Goal: Information Seeking & Learning: Find specific fact

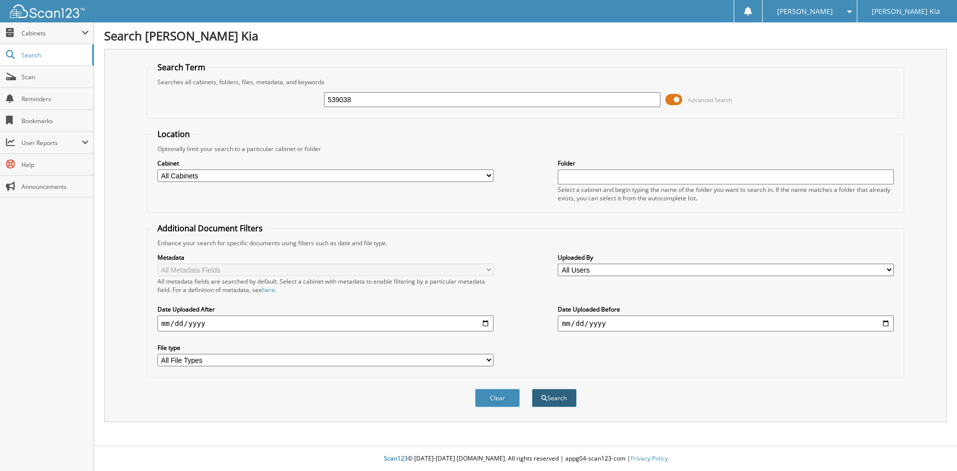
type input "539038"
click at [558, 396] on button "Search" at bounding box center [554, 398] width 45 height 18
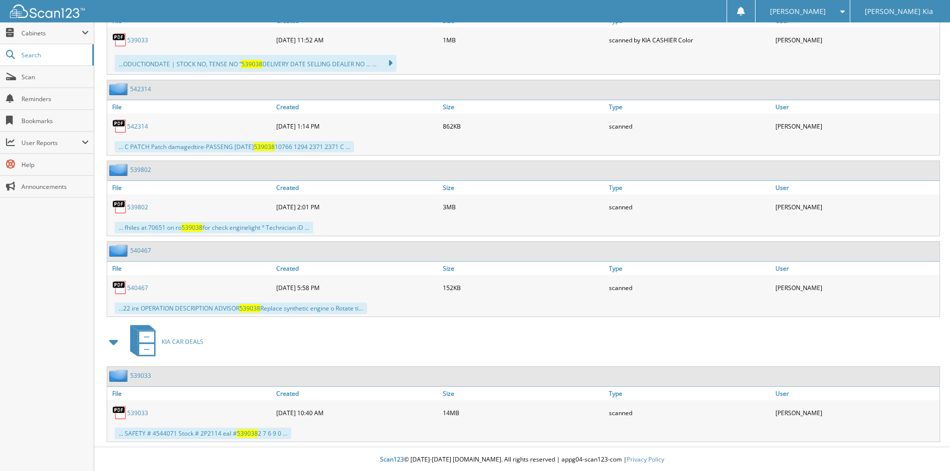
scroll to position [515, 0]
click at [141, 413] on link "539033" at bounding box center [137, 412] width 21 height 8
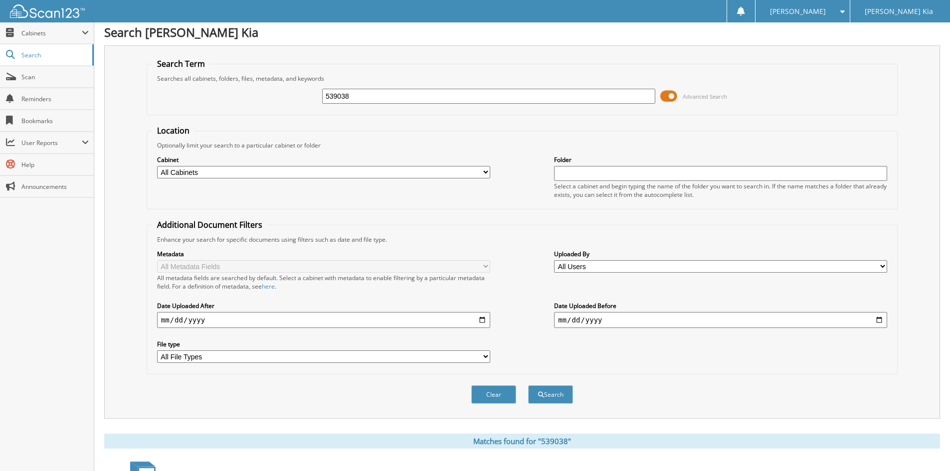
scroll to position [0, 0]
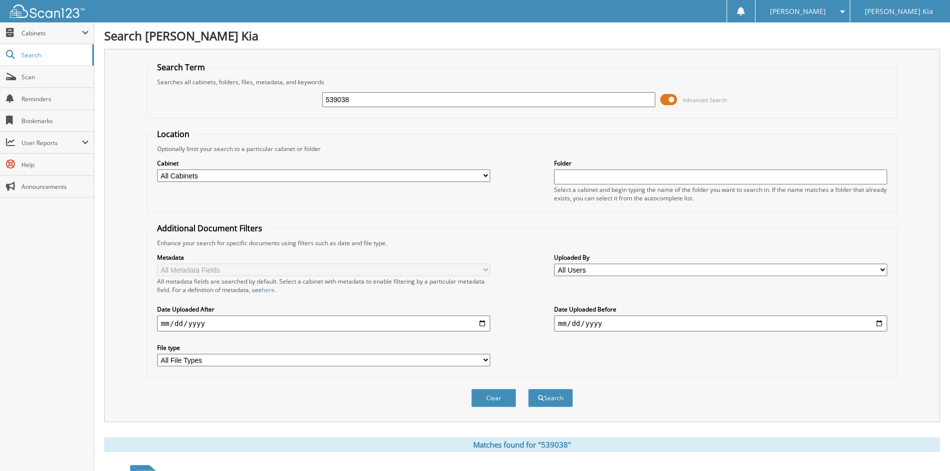
click at [367, 102] on input "539038" at bounding box center [488, 99] width 333 height 15
type input "2p2145"
click at [557, 399] on button "Search" at bounding box center [550, 398] width 45 height 18
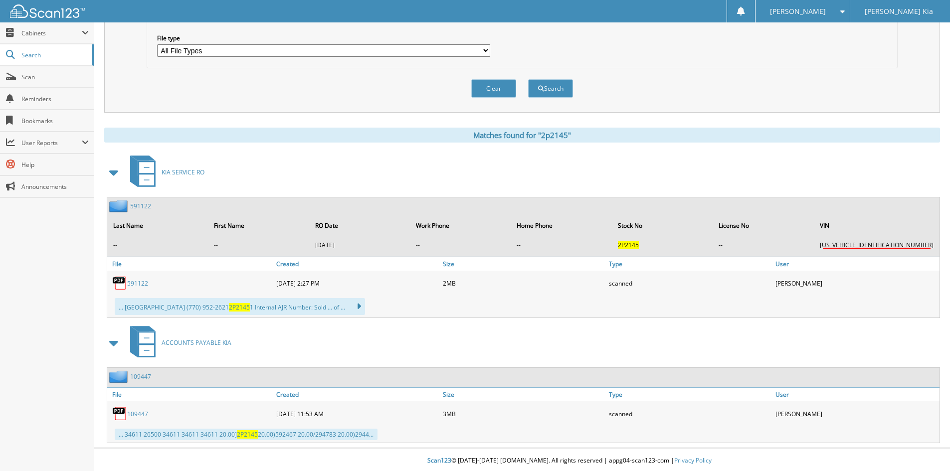
scroll to position [312, 0]
